Goal: Information Seeking & Learning: Learn about a topic

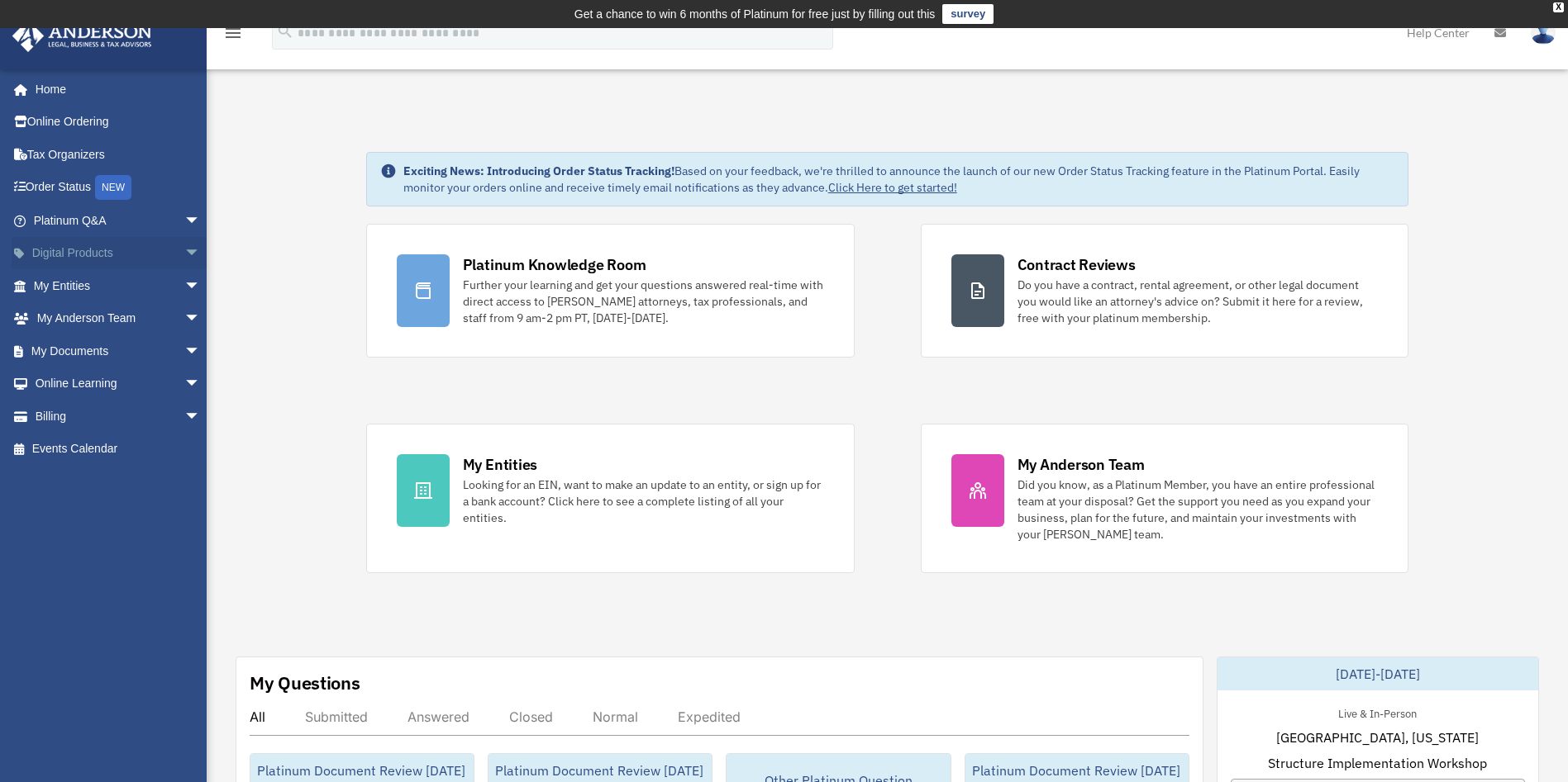
click at [184, 250] on span "arrow_drop_down" at bounding box center [201, 253] width 33 height 34
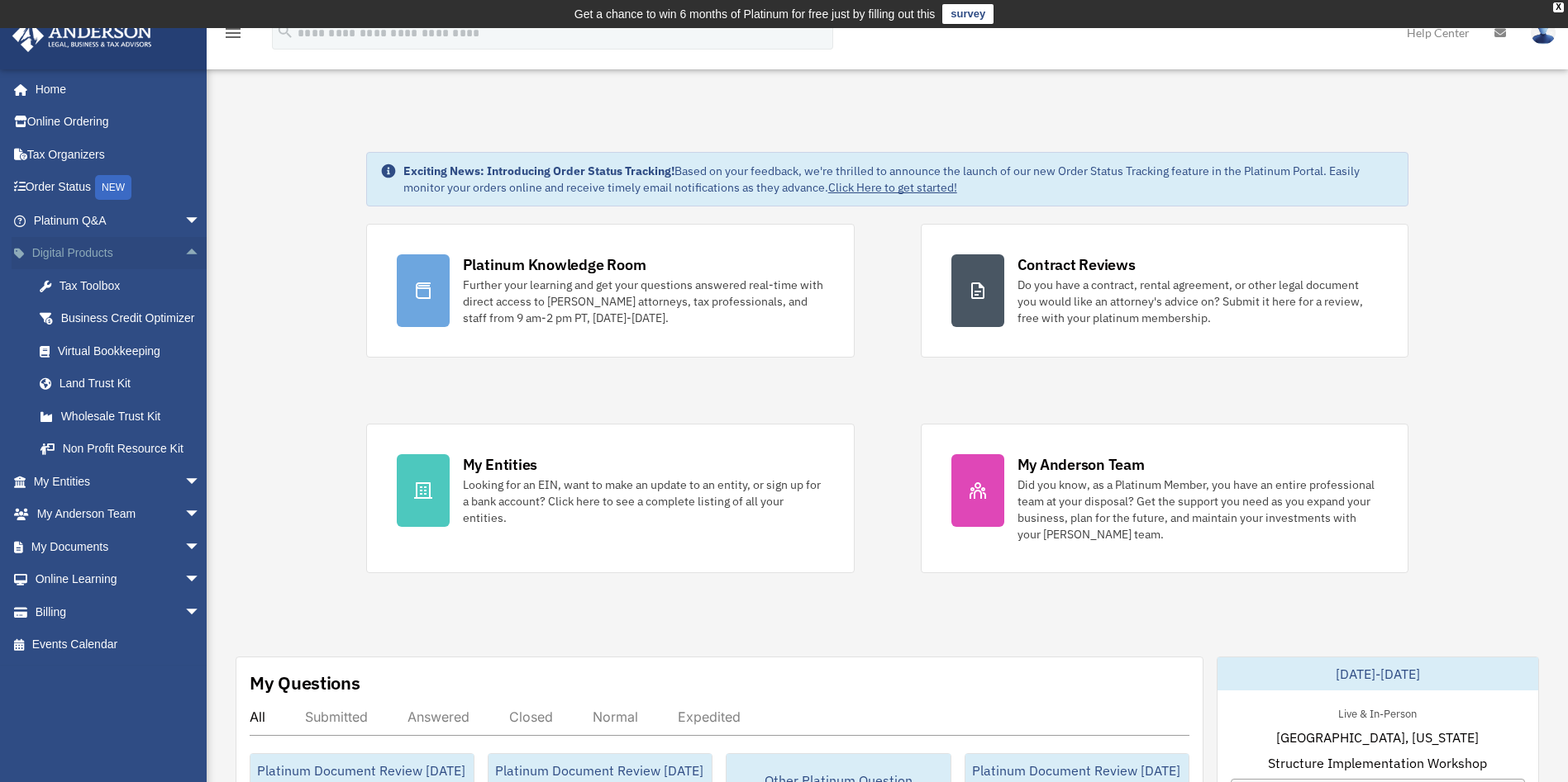
click at [184, 252] on span "arrow_drop_up" at bounding box center [201, 253] width 33 height 34
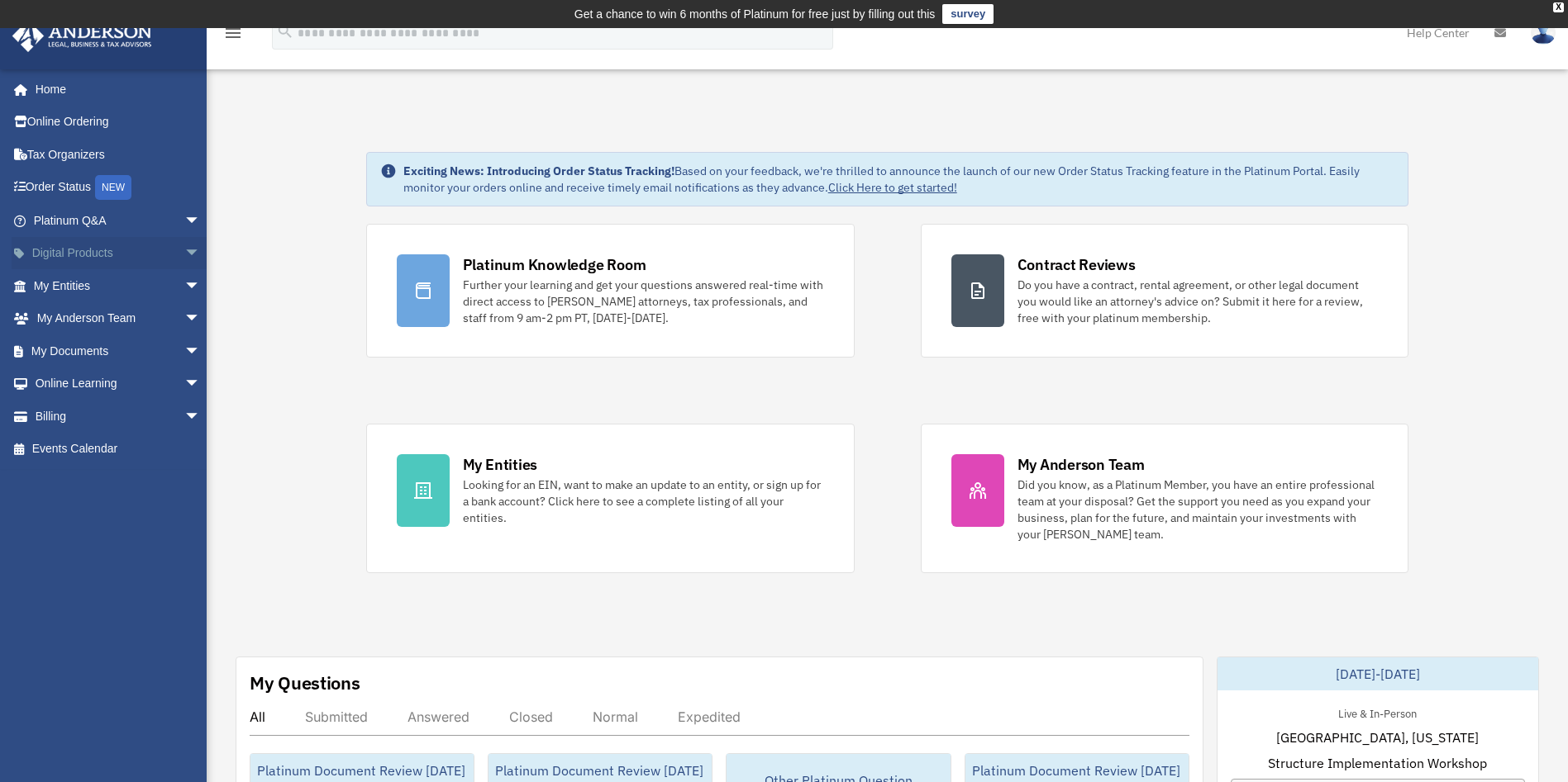
click at [184, 253] on span "arrow_drop_down" at bounding box center [201, 253] width 33 height 34
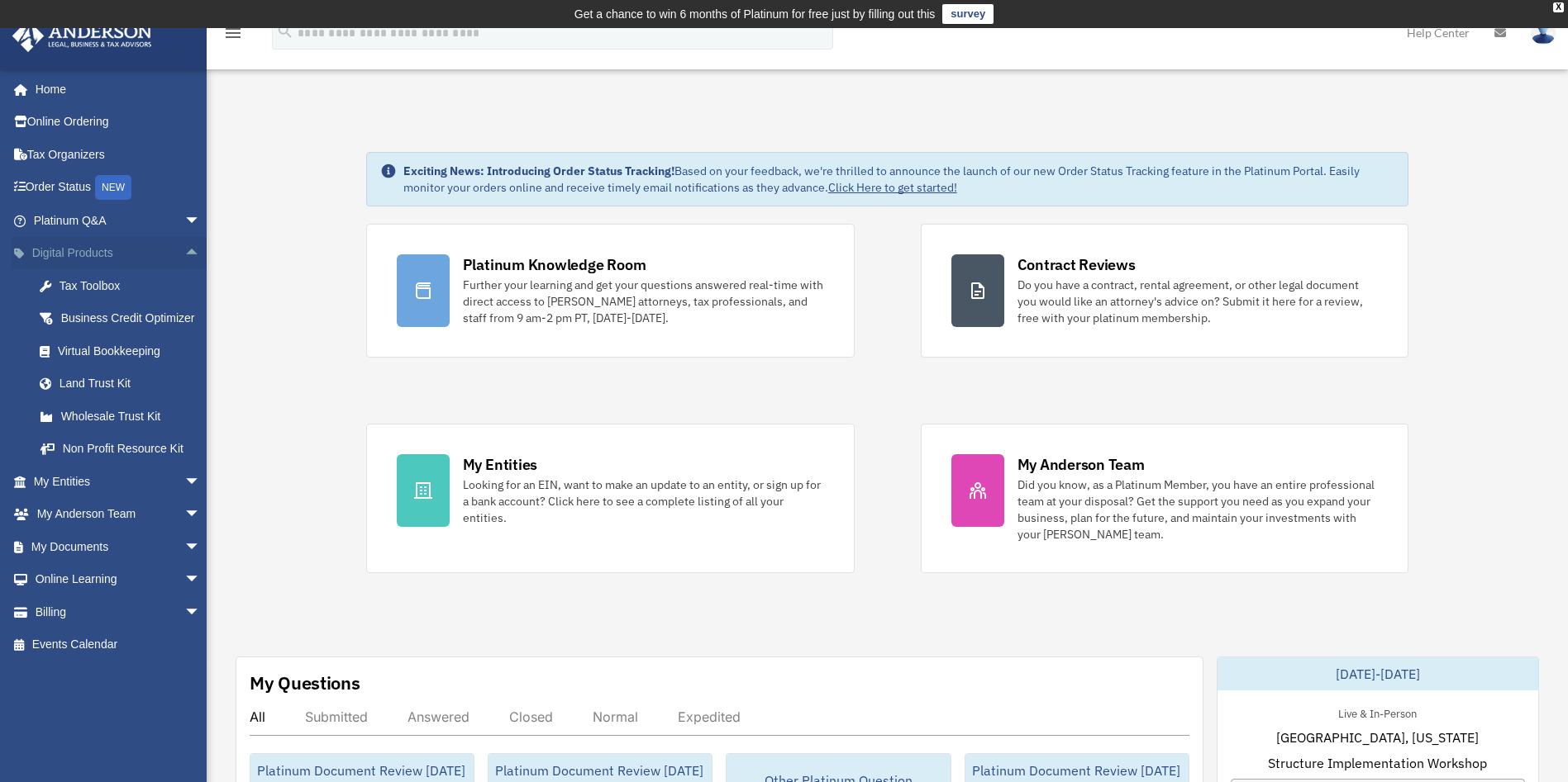
click at [184, 259] on span "arrow_drop_up" at bounding box center [201, 253] width 33 height 34
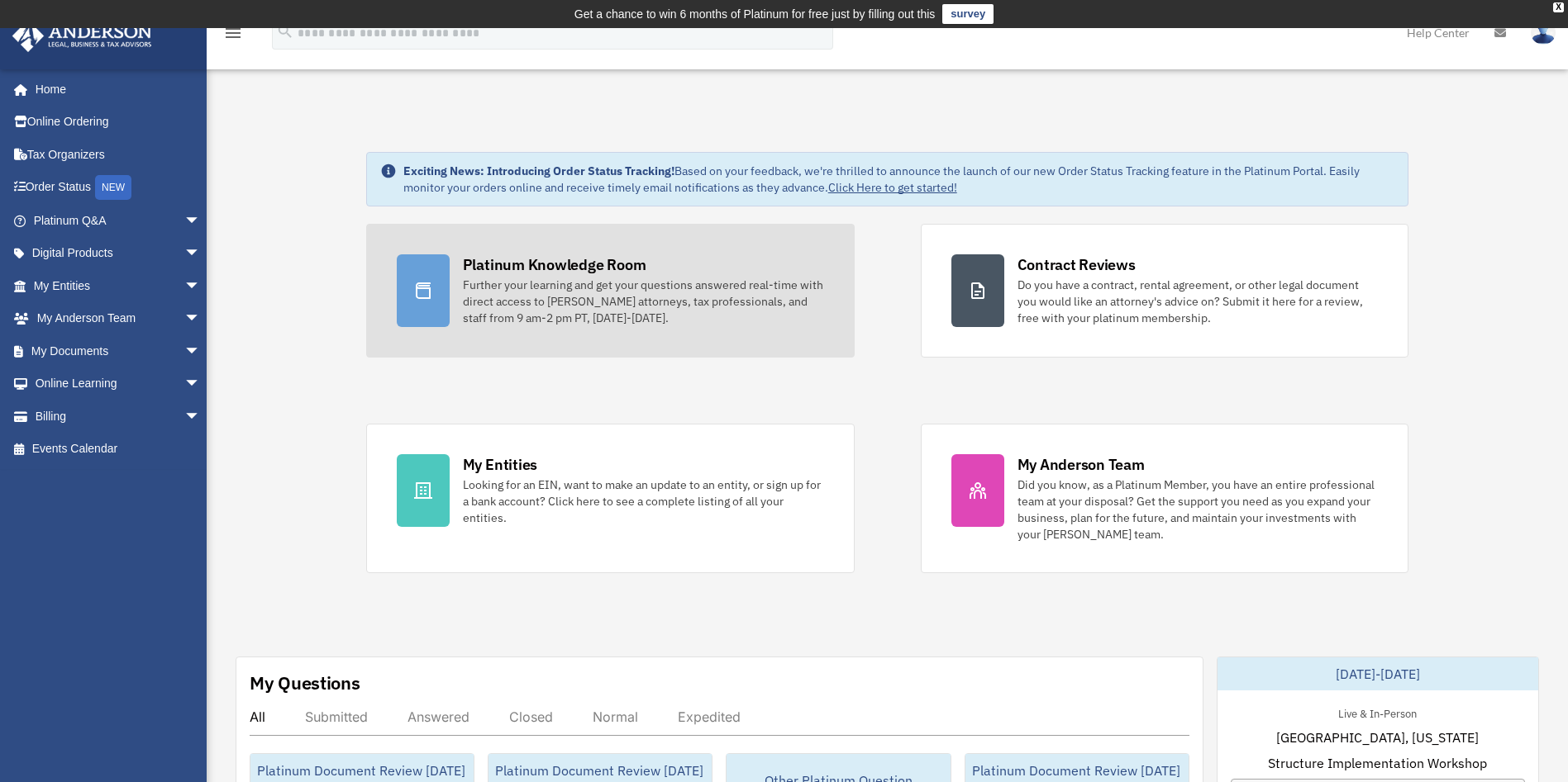
click at [588, 281] on div "Further your learning and get your questions answered real-time with direct acc…" at bounding box center [644, 302] width 361 height 50
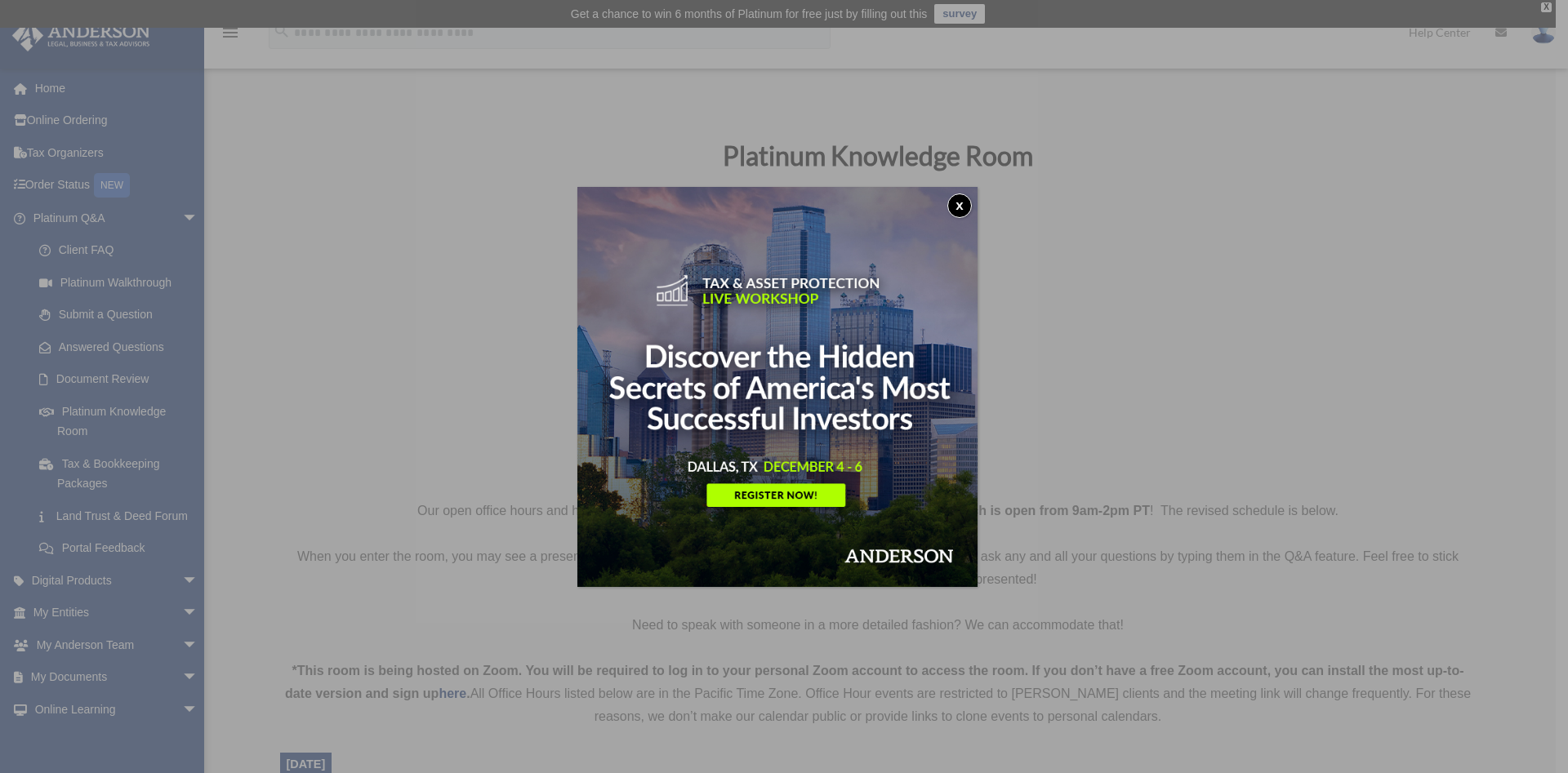
click at [970, 198] on button "x" at bounding box center [960, 205] width 24 height 24
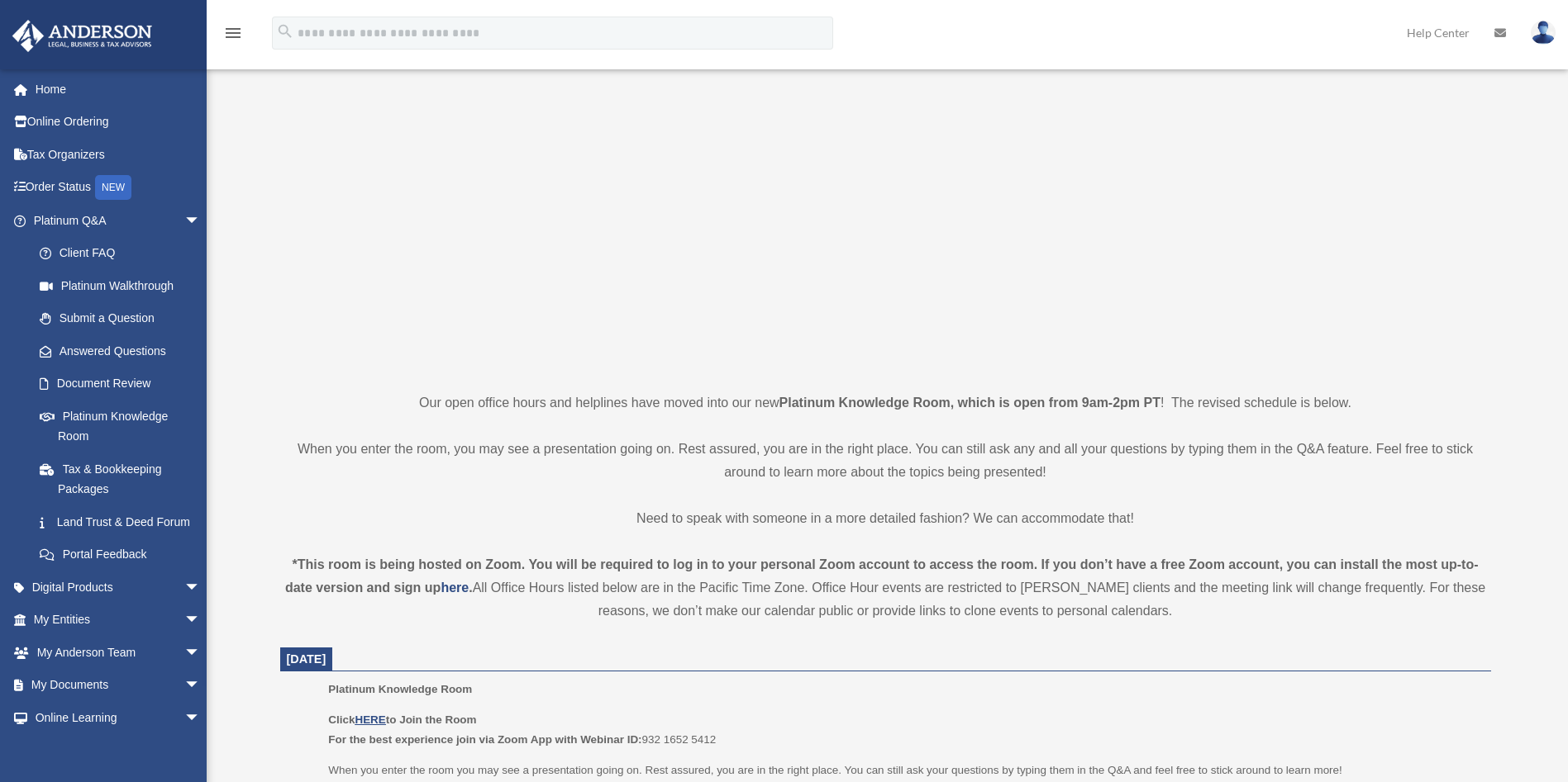
scroll to position [372, 0]
